Goal: Transaction & Acquisition: Purchase product/service

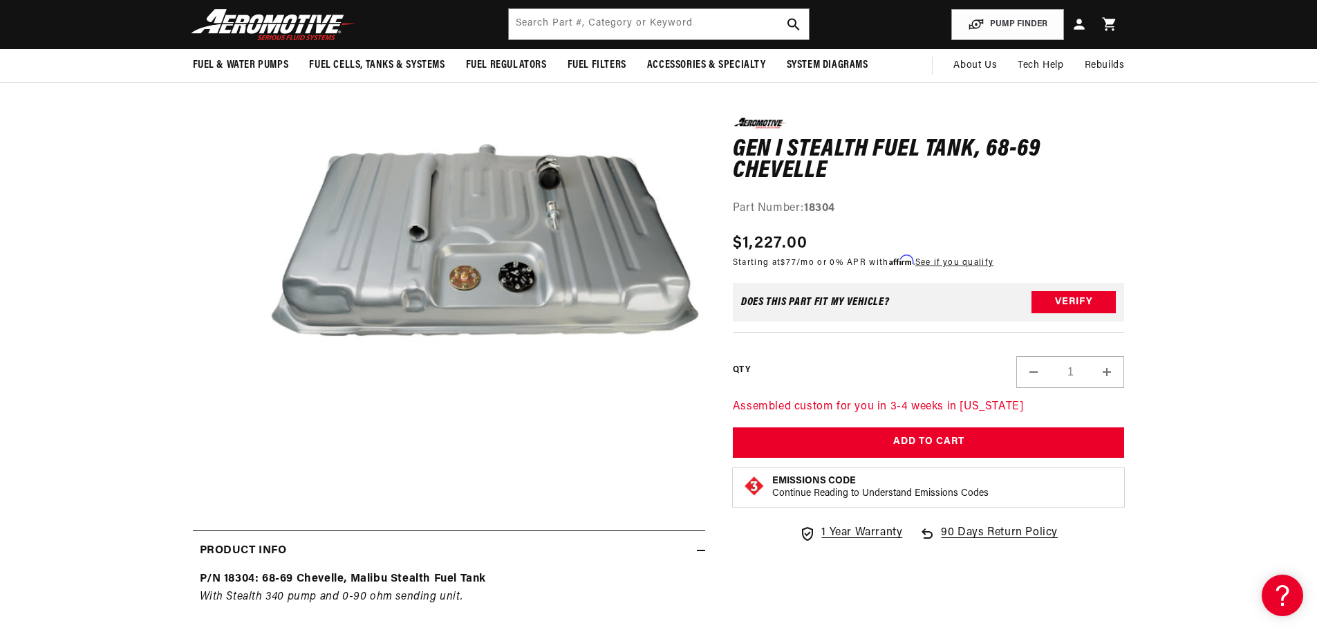
scroll to position [138, 0]
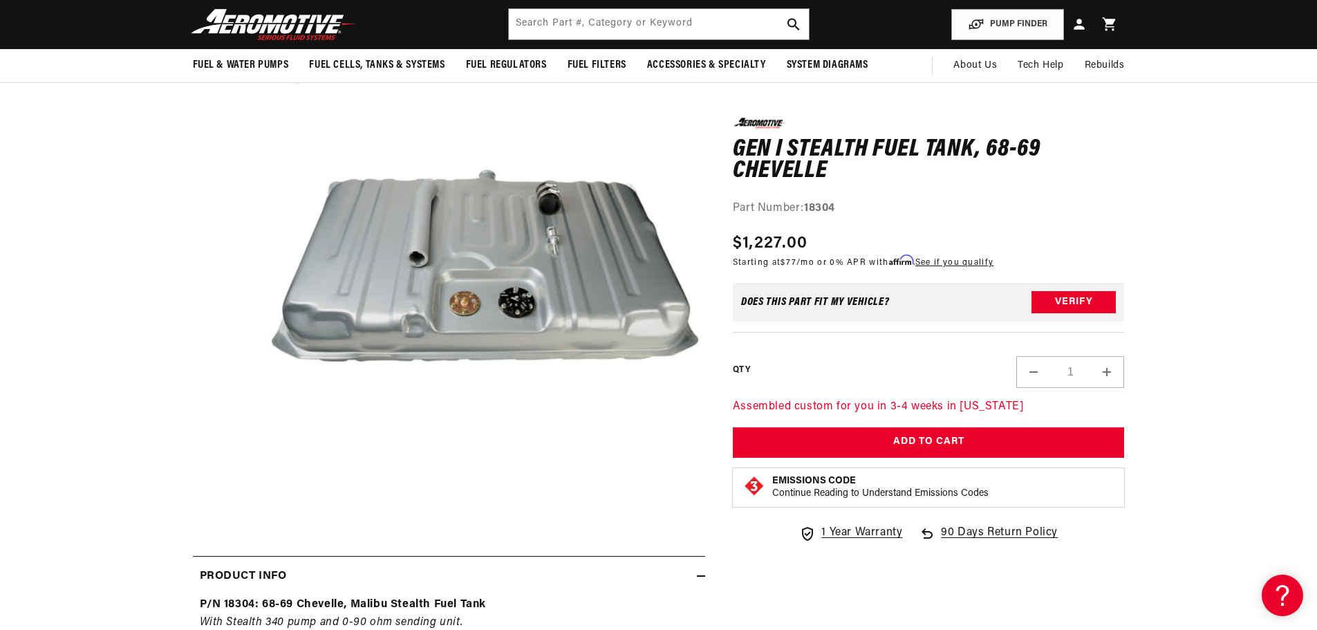
click at [269, 491] on button "Open media 1 in modal" at bounding box center [269, 491] width 0 height 0
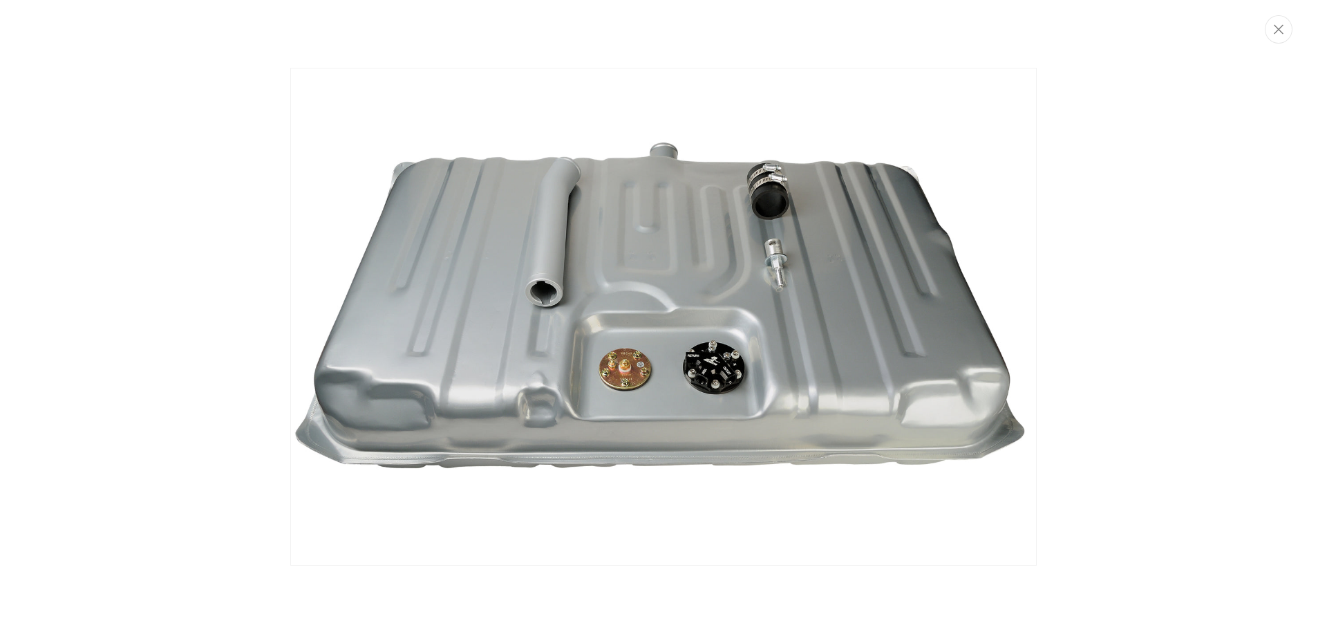
click at [160, 68] on div "Media gallery" at bounding box center [663, 315] width 1327 height 523
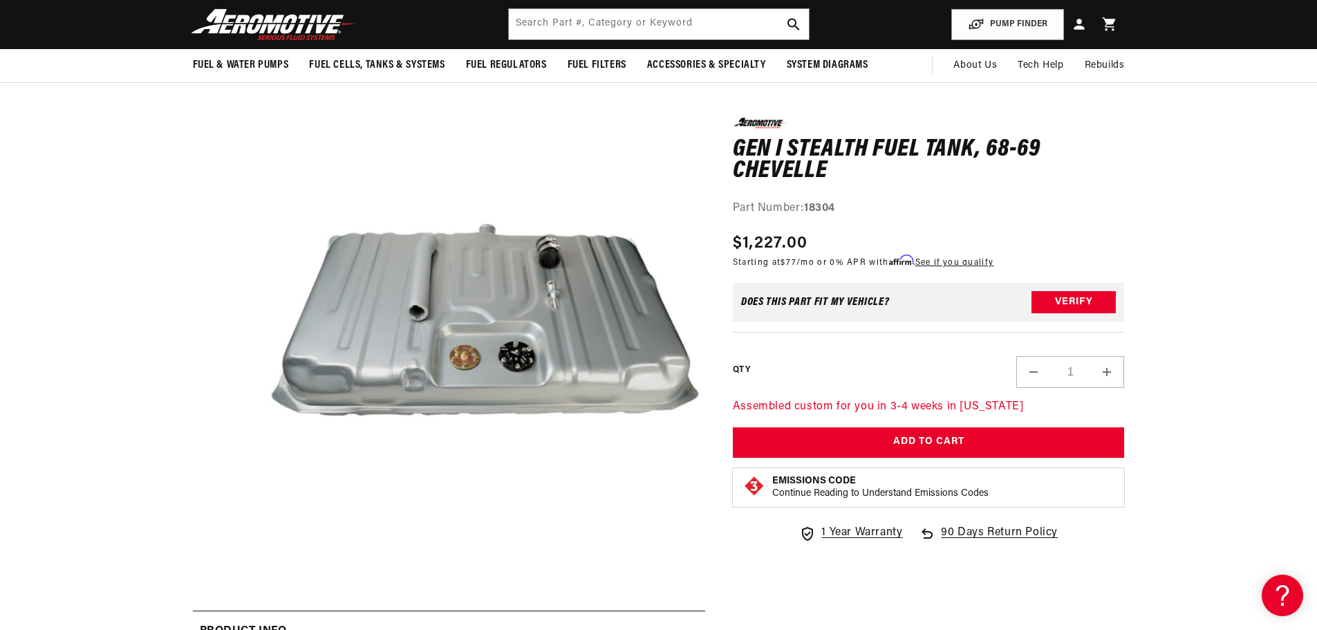
scroll to position [80, 0]
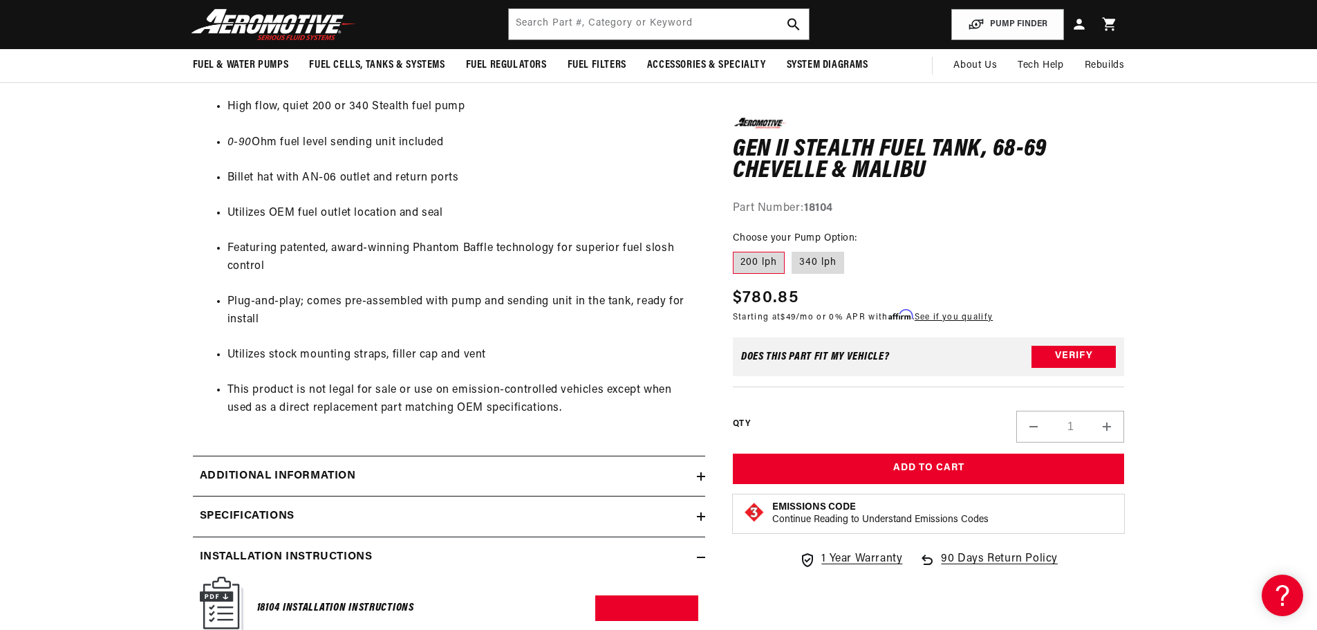
scroll to position [761, 0]
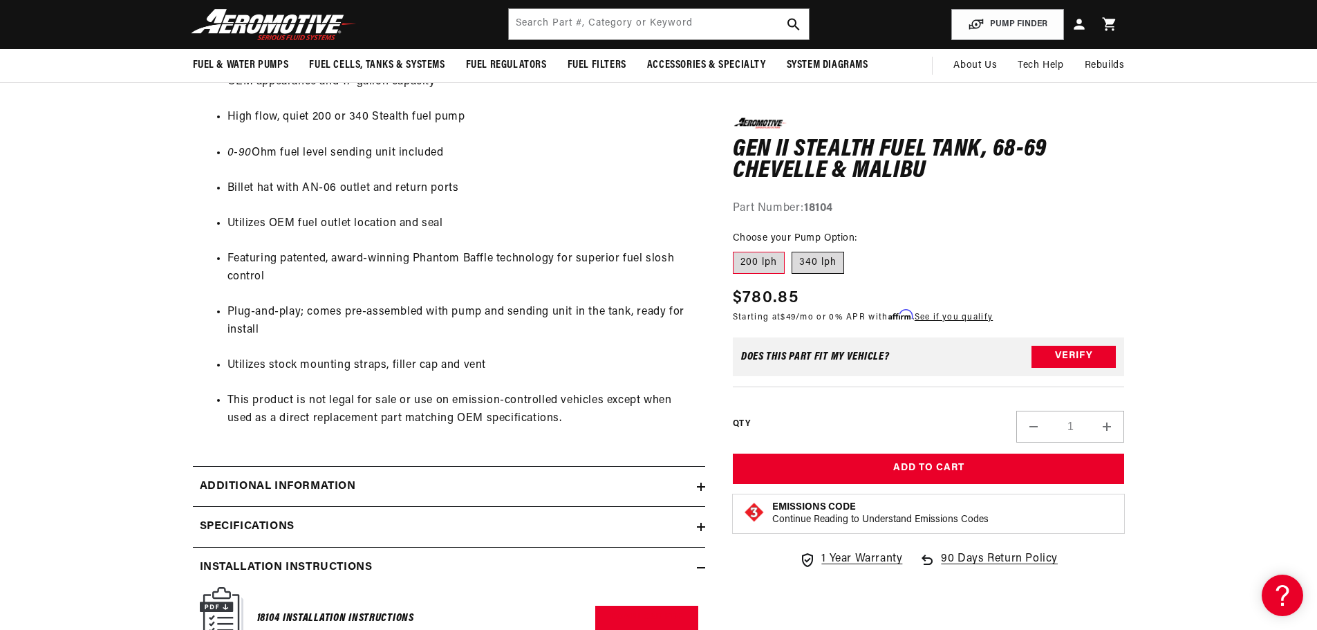
click at [809, 263] on label "340 lph" at bounding box center [818, 263] width 53 height 22
click at [792, 250] on input "340 lph" at bounding box center [792, 249] width 1 height 1
radio input "true"
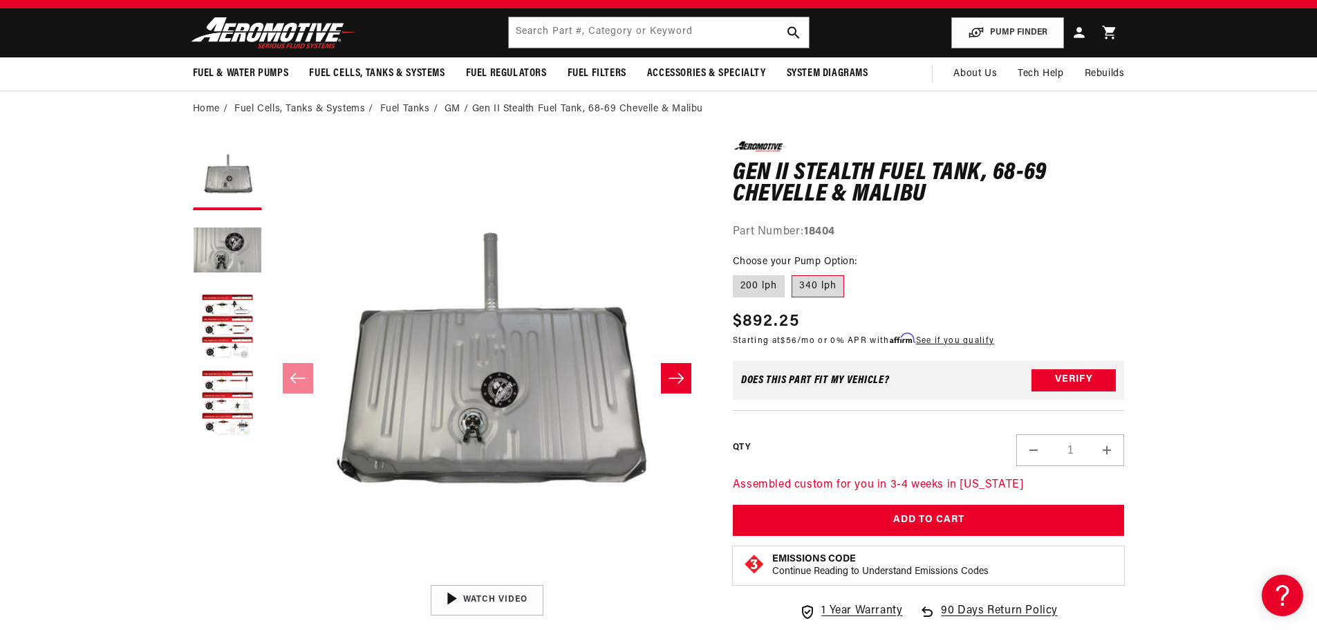
scroll to position [138, 0]
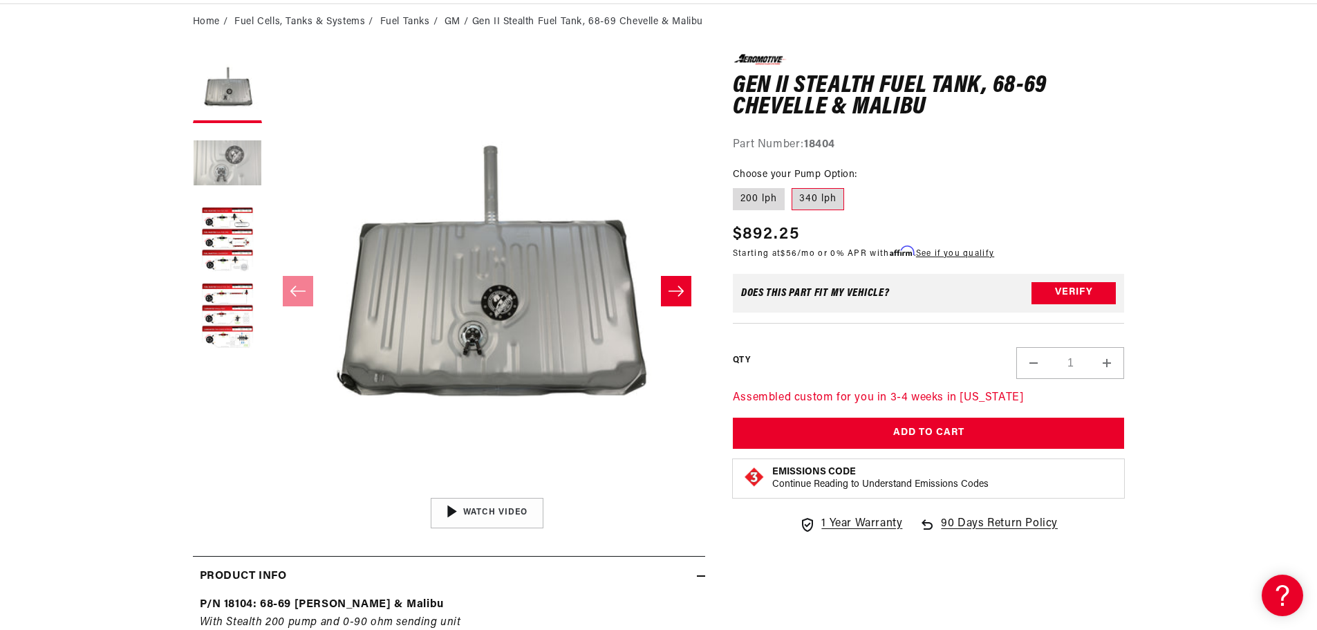
click at [225, 169] on button "Load image 2 in gallery view" at bounding box center [227, 164] width 69 height 69
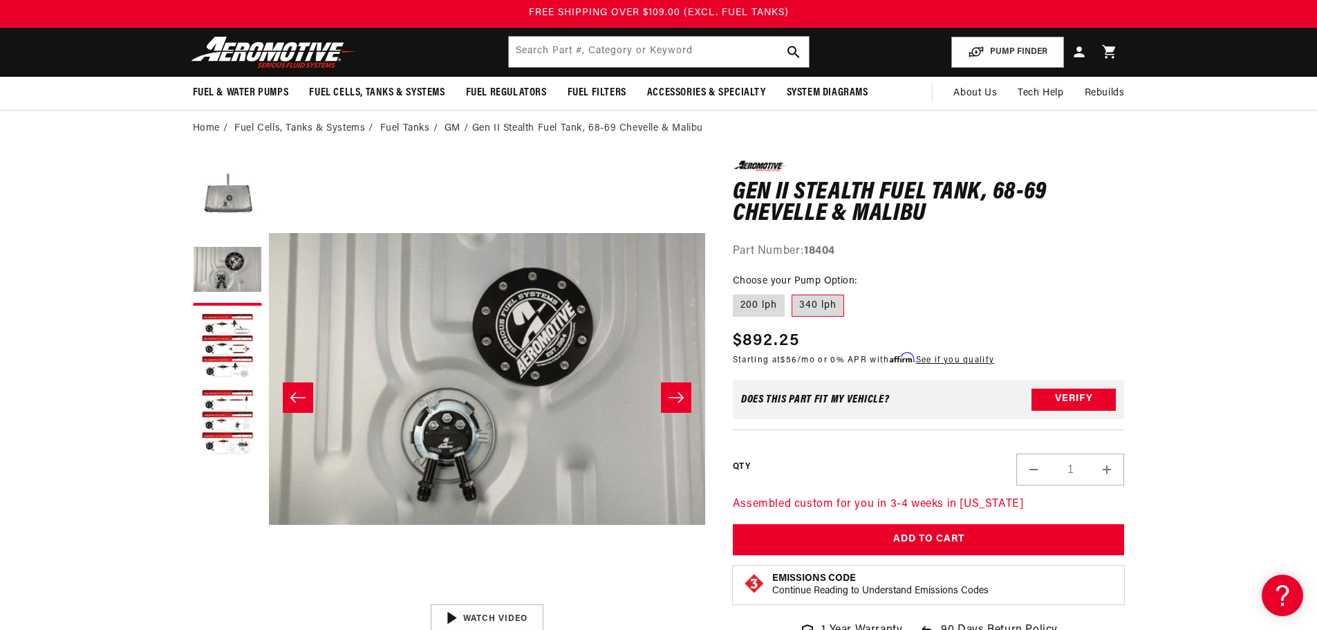
scroll to position [0, 0]
